Goal: Navigation & Orientation: Find specific page/section

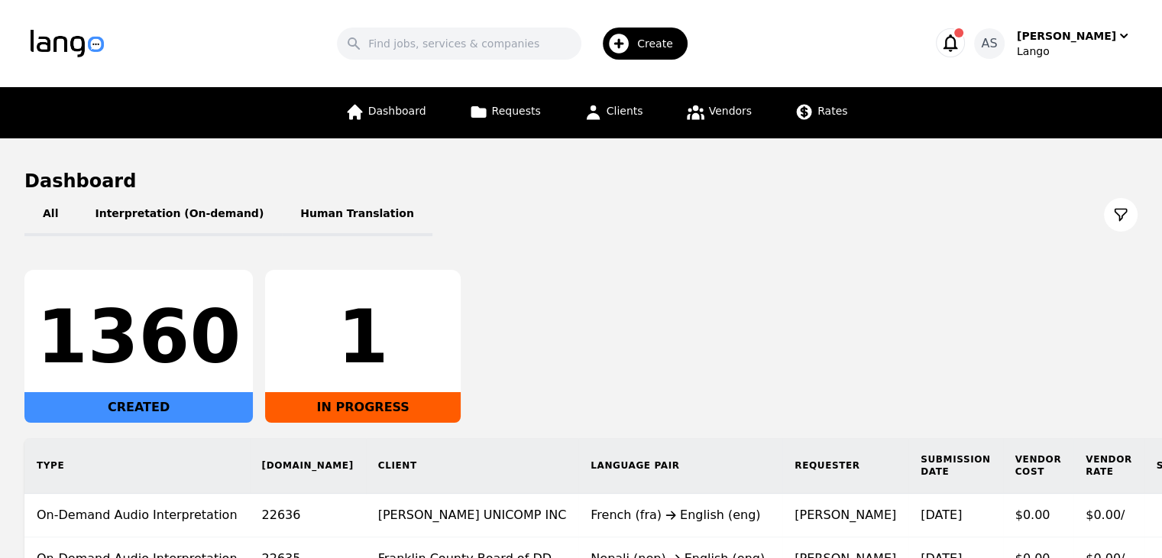
scroll to position [229, 0]
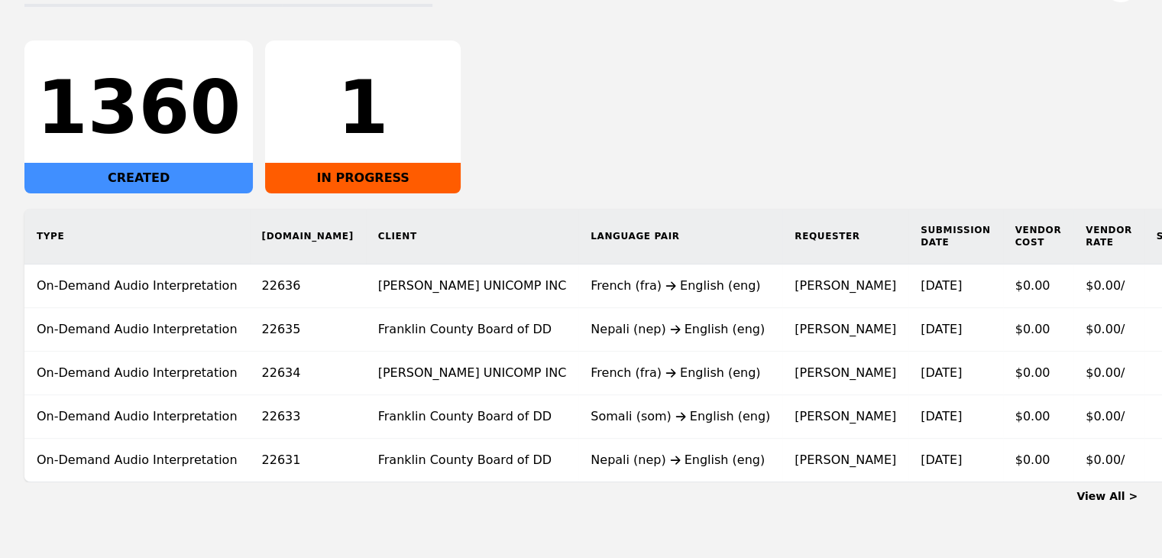
click at [1117, 490] on link "View All >" at bounding box center [1107, 496] width 61 height 12
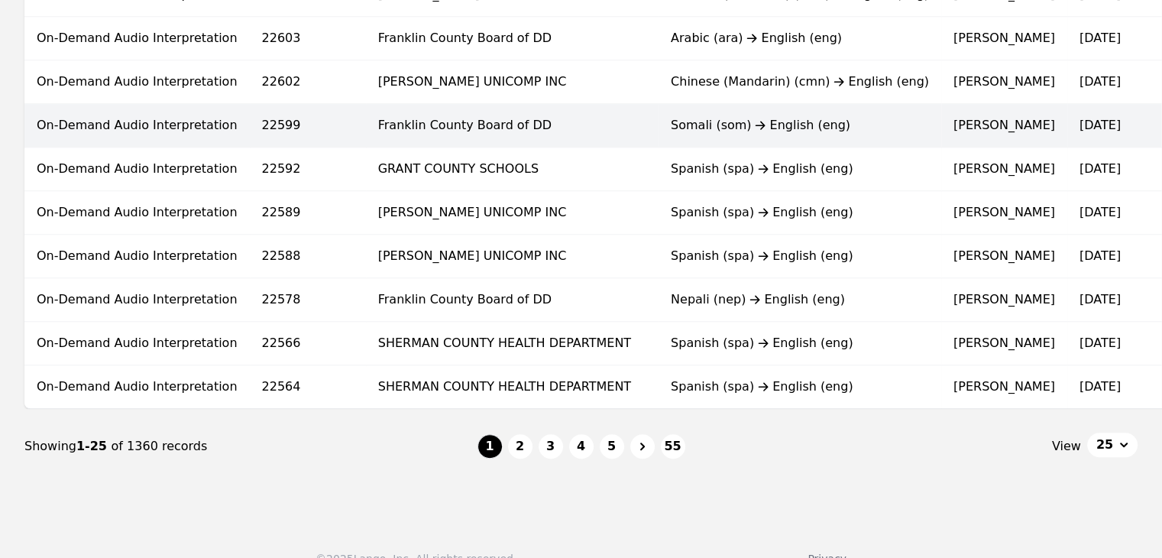
scroll to position [993, 0]
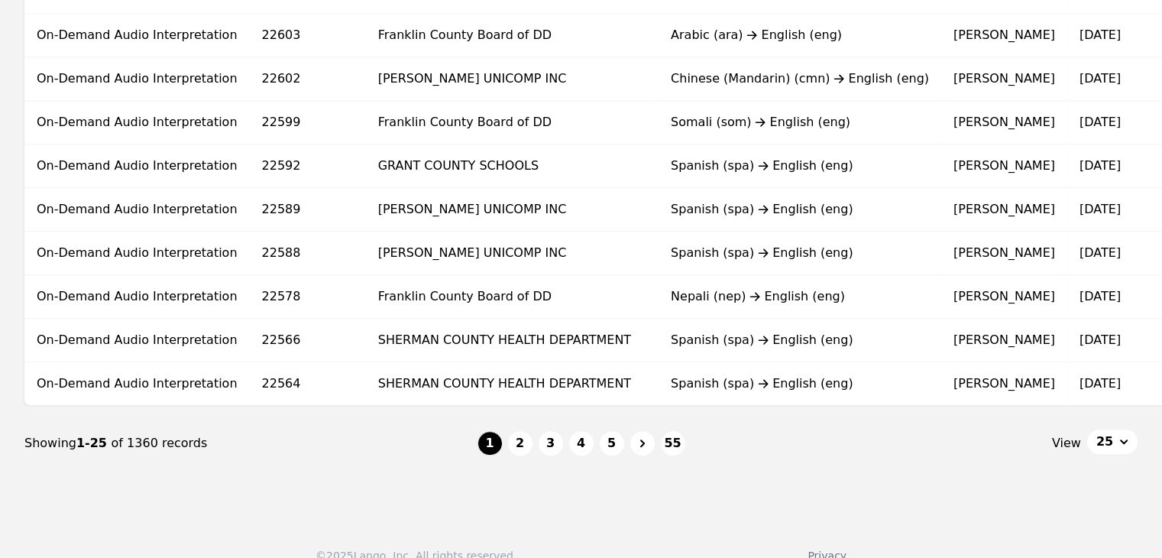
click at [513, 436] on li "2" at bounding box center [520, 443] width 24 height 24
click at [514, 442] on button "2" at bounding box center [520, 443] width 24 height 24
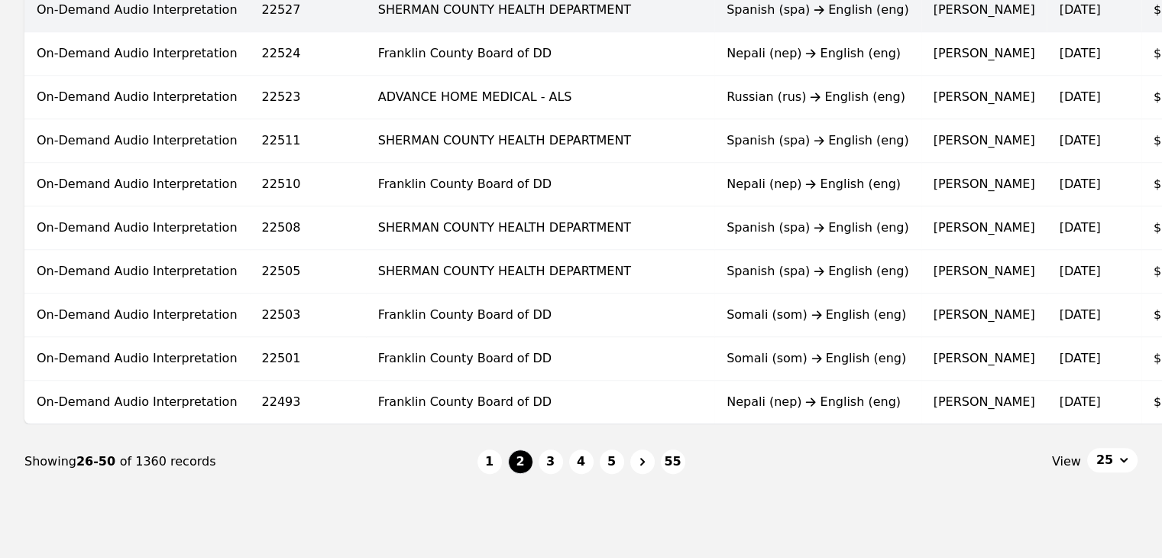
scroll to position [993, 0]
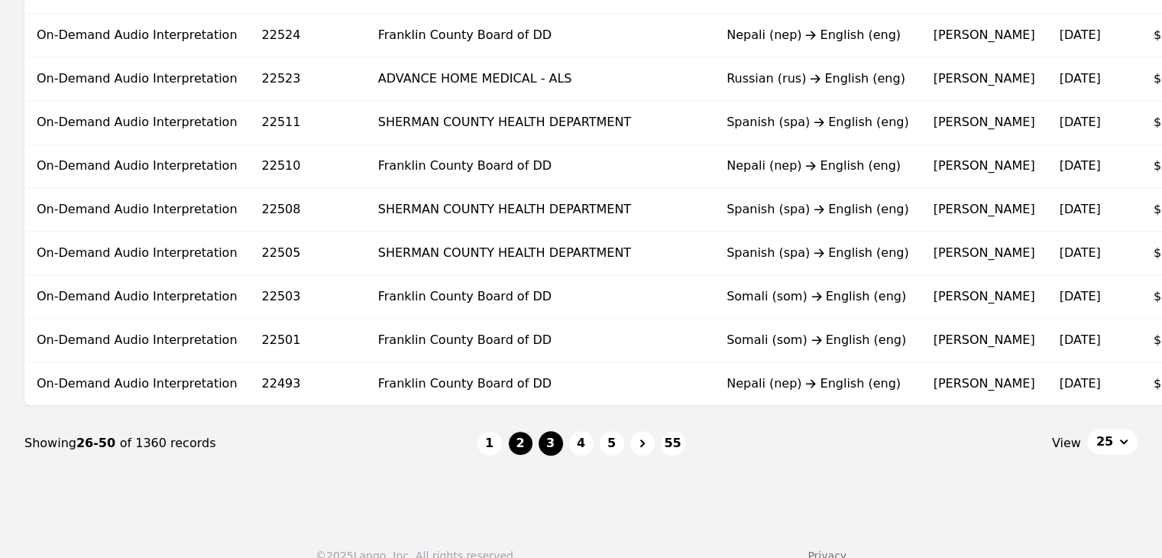
click at [546, 450] on button "3" at bounding box center [551, 443] width 24 height 24
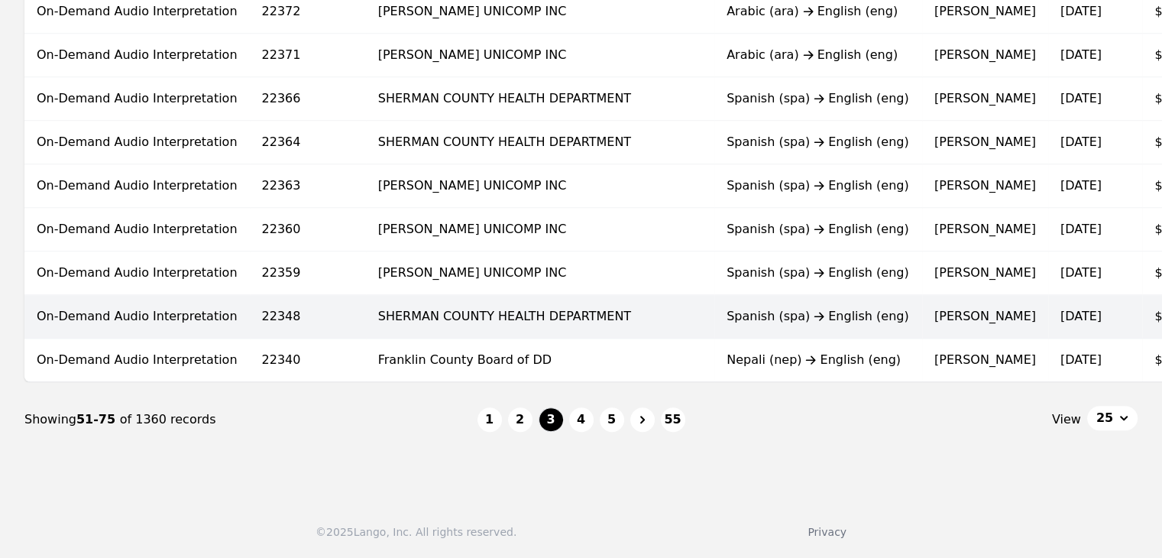
scroll to position [1023, 0]
